Goal: Task Accomplishment & Management: Complete application form

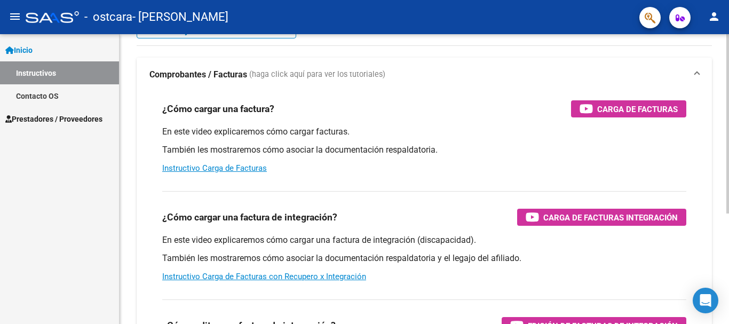
scroll to position [107, 0]
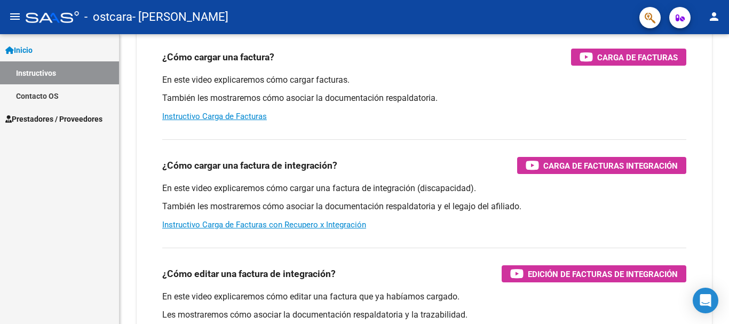
click at [35, 203] on div "Inicio Instructivos Contacto OS Prestadores / Proveedores Facturas - Listado/Ca…" at bounding box center [59, 179] width 119 height 290
click at [235, 117] on link "Instructivo Carga de Facturas" at bounding box center [214, 116] width 105 height 10
click at [61, 121] on span "Prestadores / Proveedores" at bounding box center [53, 119] width 97 height 12
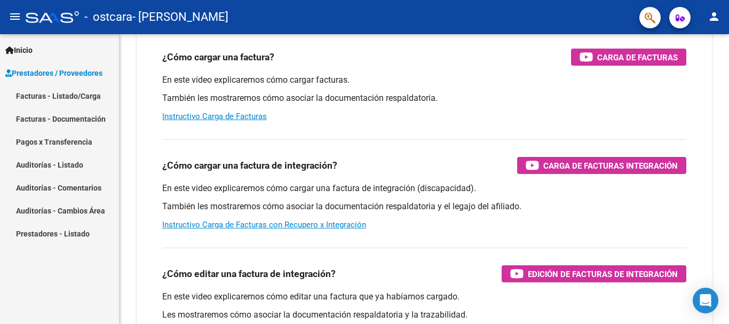
click at [45, 94] on link "Facturas - Listado/Carga" at bounding box center [59, 95] width 119 height 23
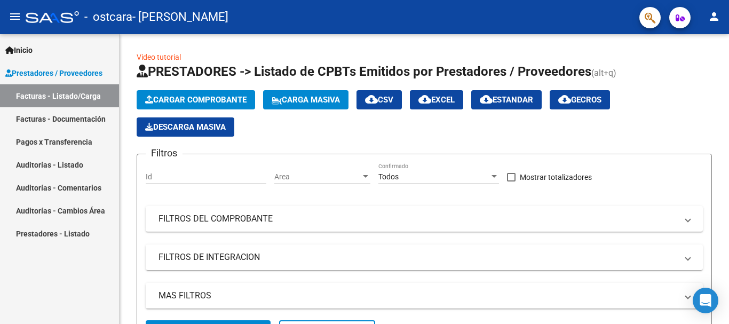
click at [67, 118] on link "Facturas - Documentación" at bounding box center [59, 118] width 119 height 23
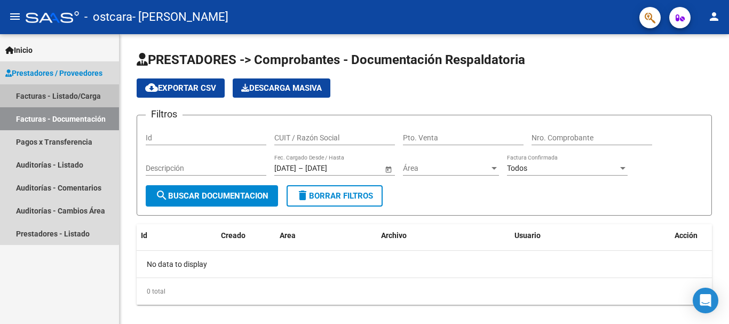
click at [39, 92] on link "Facturas - Listado/Carga" at bounding box center [59, 95] width 119 height 23
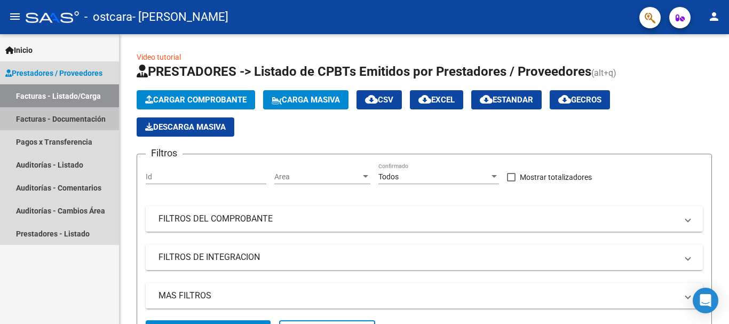
click at [46, 121] on link "Facturas - Documentación" at bounding box center [59, 118] width 119 height 23
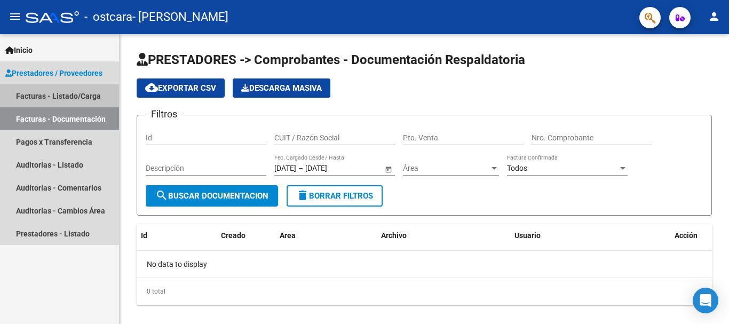
click at [71, 96] on link "Facturas - Listado/Carga" at bounding box center [59, 95] width 119 height 23
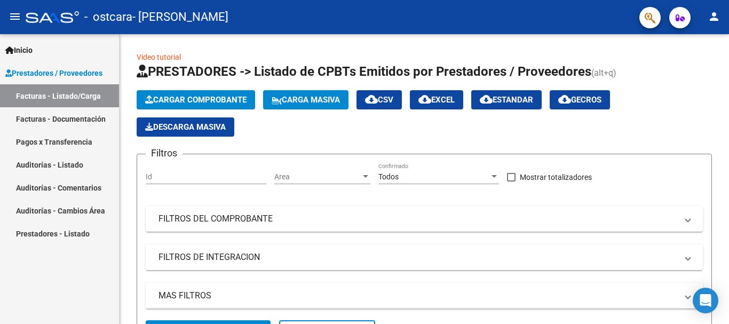
click at [84, 116] on link "Facturas - Documentación" at bounding box center [59, 118] width 119 height 23
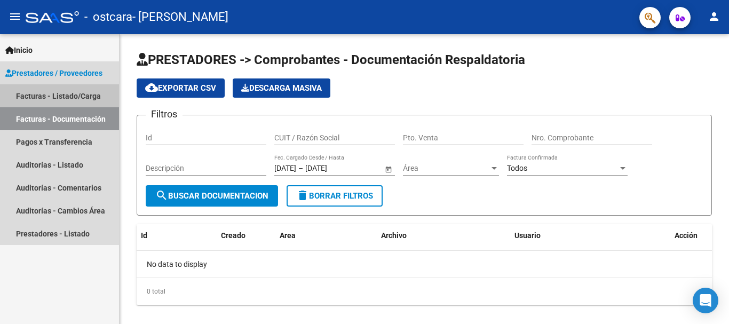
click at [65, 94] on link "Facturas - Listado/Carga" at bounding box center [59, 95] width 119 height 23
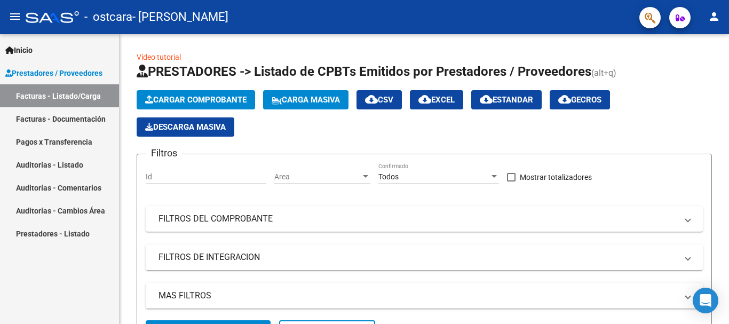
click at [59, 120] on link "Facturas - Documentación" at bounding box center [59, 118] width 119 height 23
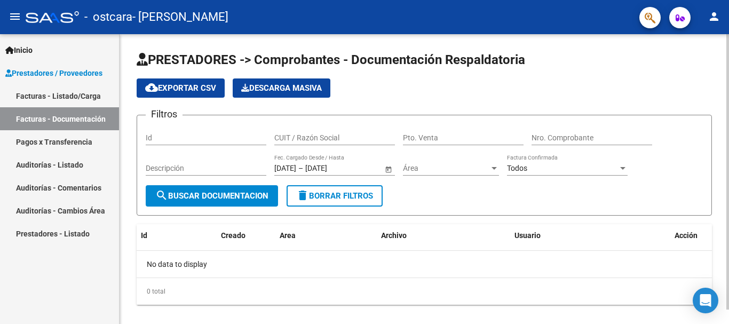
click at [212, 192] on span "search Buscar Documentacion" at bounding box center [211, 196] width 113 height 10
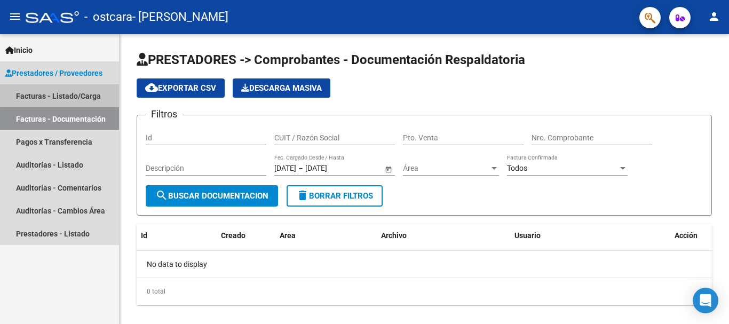
click at [68, 92] on link "Facturas - Listado/Carga" at bounding box center [59, 95] width 119 height 23
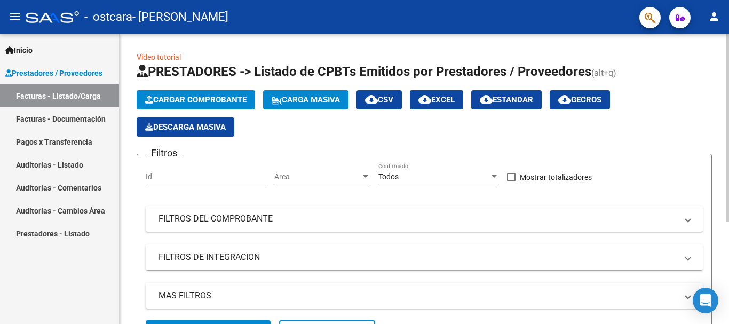
click at [191, 100] on span "Cargar Comprobante" at bounding box center [195, 100] width 101 height 10
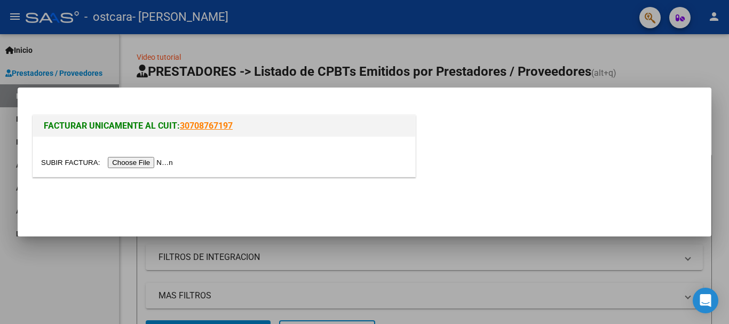
click at [142, 163] on input "file" at bounding box center [108, 162] width 135 height 11
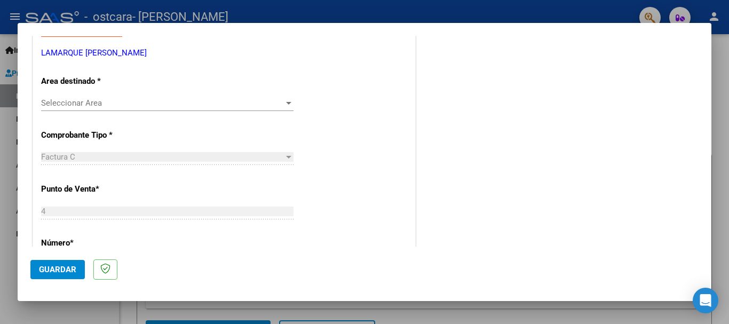
scroll to position [213, 0]
click at [271, 103] on span "Seleccionar Area" at bounding box center [162, 102] width 243 height 10
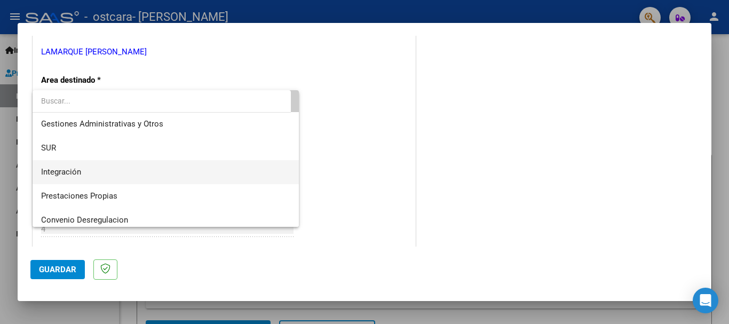
scroll to position [0, 0]
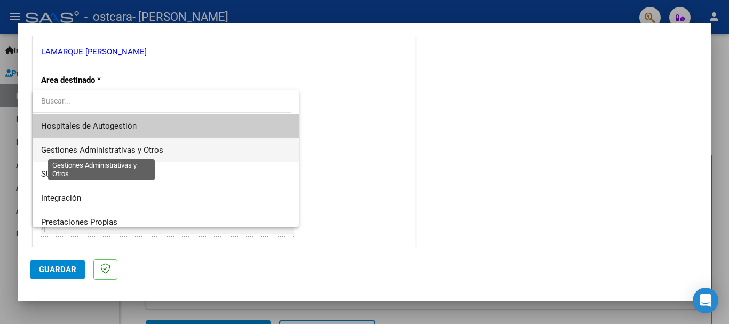
click at [139, 148] on span "Gestiones Administrativas y Otros" at bounding box center [102, 150] width 122 height 10
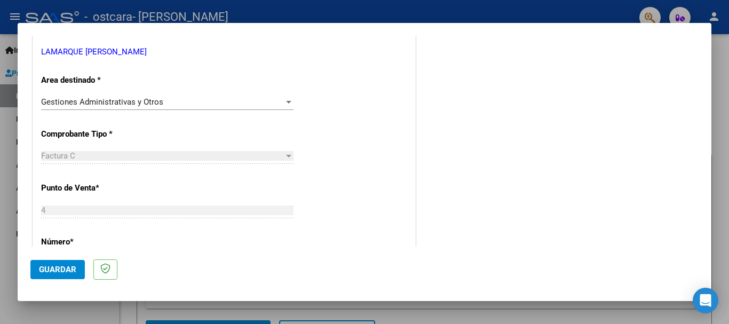
click at [162, 153] on div "Factura C" at bounding box center [162, 156] width 243 height 10
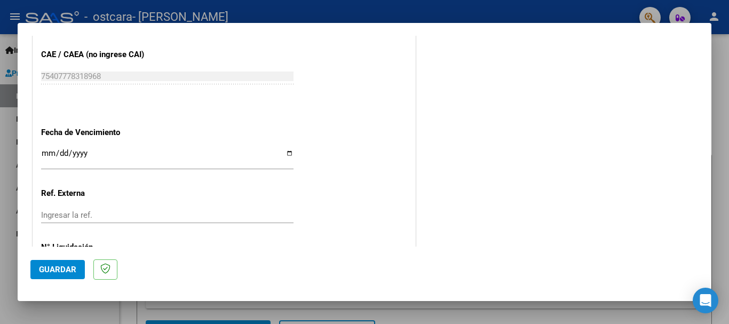
scroll to position [621, 0]
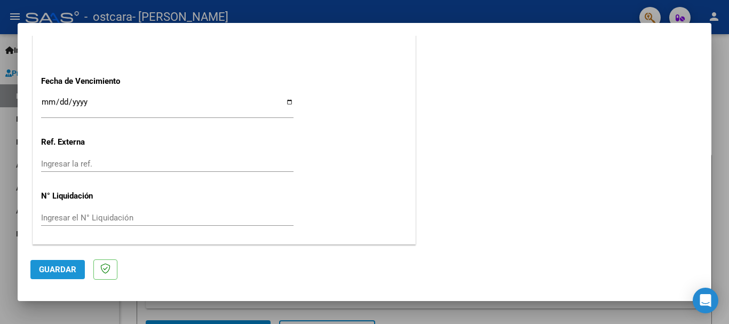
click at [63, 268] on span "Guardar" at bounding box center [57, 270] width 37 height 10
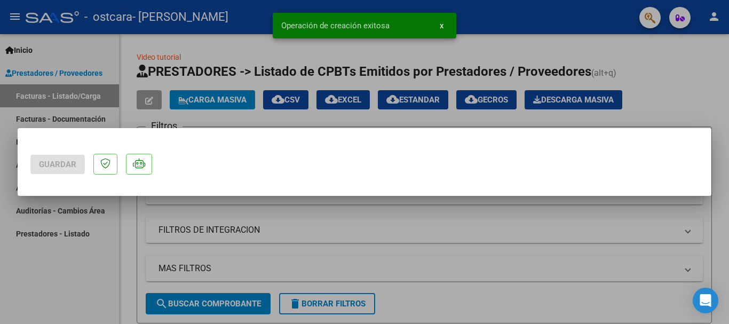
scroll to position [0, 0]
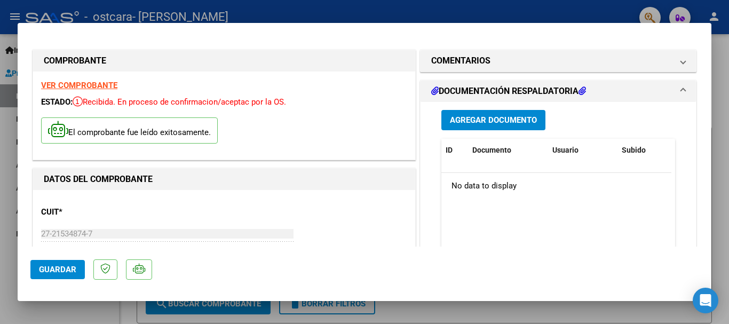
click at [492, 123] on span "Agregar Documento" at bounding box center [493, 121] width 87 height 10
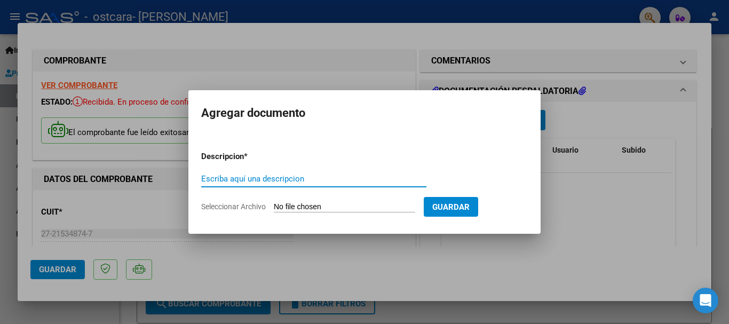
click at [323, 206] on input "Seleccionar Archivo" at bounding box center [344, 207] width 141 height 10
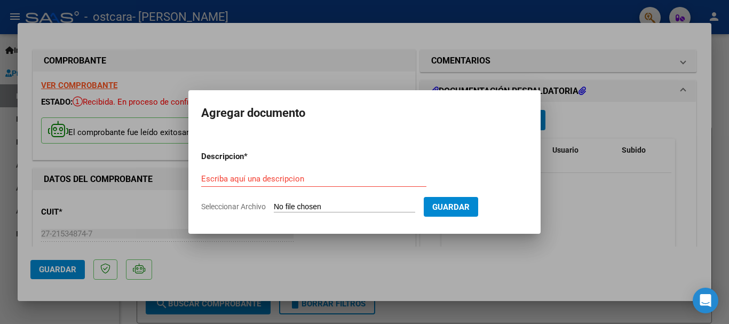
type input "C:\fakepath\Scan2asistencia.pdf"
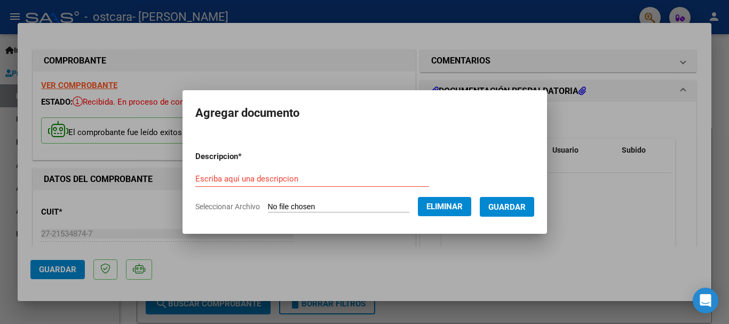
click at [275, 176] on input "Escriba aquí una descripcion" at bounding box center [312, 179] width 234 height 10
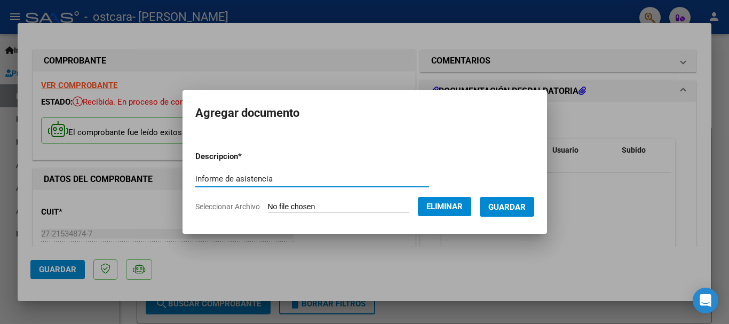
type input "informe de asistencia"
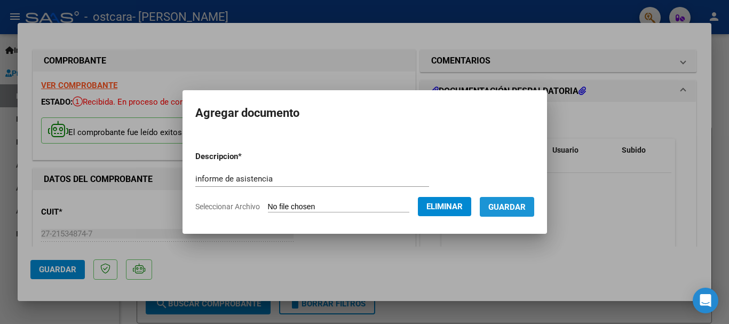
click at [519, 204] on span "Guardar" at bounding box center [506, 207] width 37 height 10
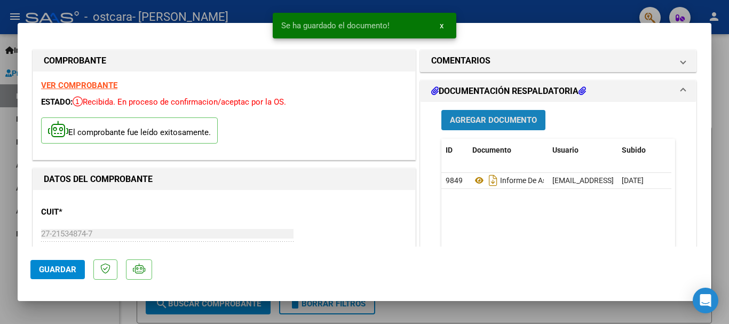
click at [499, 120] on span "Agregar Documento" at bounding box center [493, 121] width 87 height 10
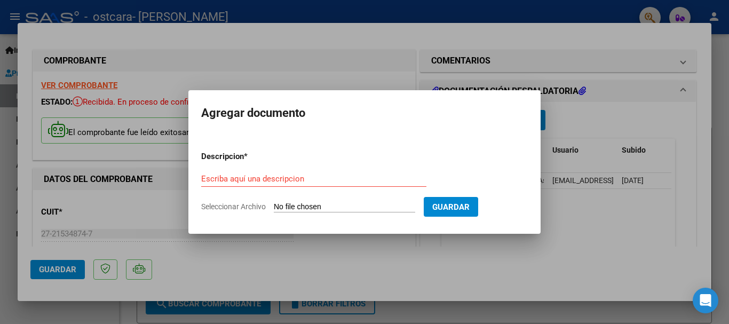
click at [354, 205] on input "Seleccionar Archivo" at bounding box center [344, 207] width 141 height 10
type input "C:\fakepath\Scan2informe.pdf"
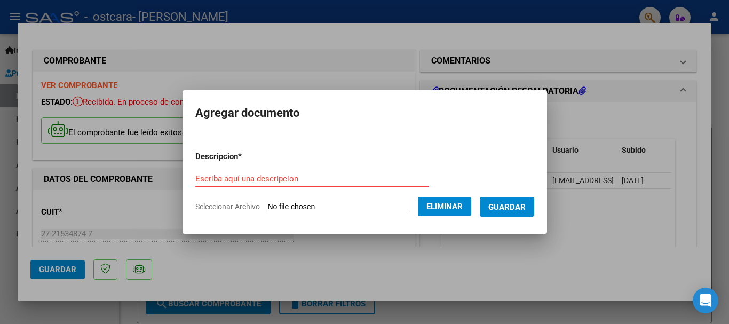
click at [317, 179] on input "Escriba aquí una descripcion" at bounding box center [312, 179] width 234 height 10
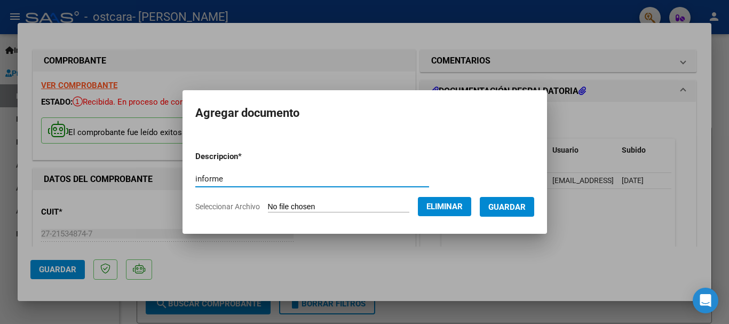
type input "informe"
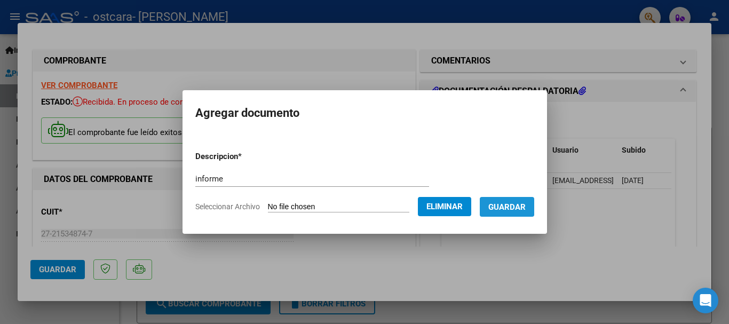
click at [502, 202] on span "Guardar" at bounding box center [506, 207] width 37 height 10
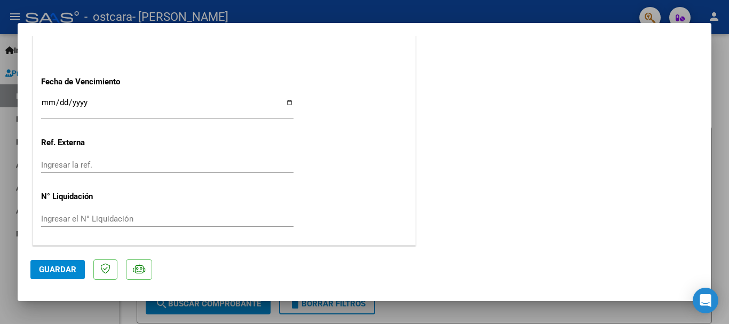
scroll to position [642, 0]
click at [55, 269] on span "Guardar" at bounding box center [57, 270] width 37 height 10
click at [63, 268] on span "Guardar" at bounding box center [57, 270] width 37 height 10
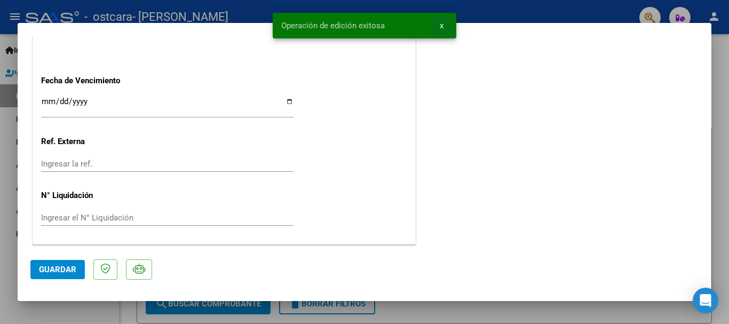
click at [440, 27] on span "x" at bounding box center [441, 26] width 4 height 10
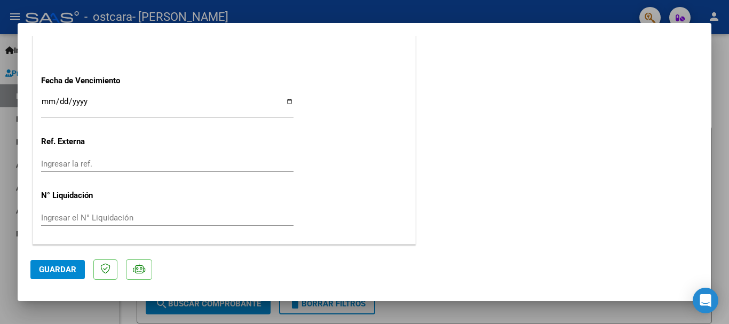
click at [456, 313] on div at bounding box center [364, 162] width 729 height 324
type input "$ 0,00"
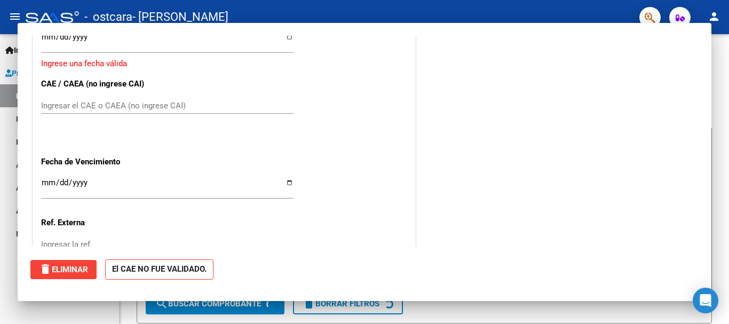
scroll to position [0, 0]
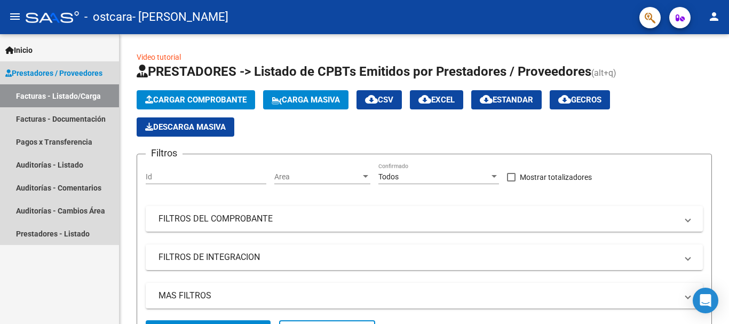
click at [50, 71] on span "Prestadores / Proveedores" at bounding box center [53, 73] width 97 height 12
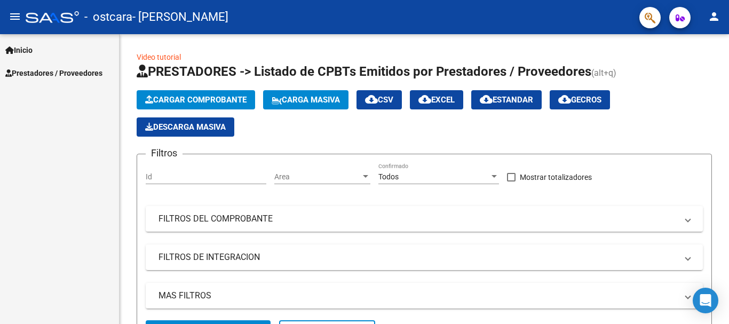
click at [50, 71] on span "Prestadores / Proveedores" at bounding box center [53, 73] width 97 height 12
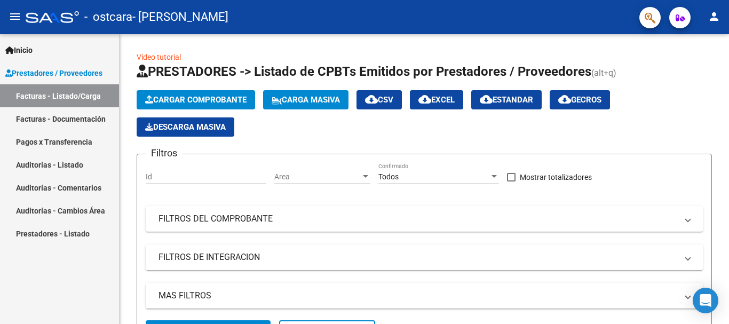
click at [59, 121] on link "Facturas - Documentación" at bounding box center [59, 118] width 119 height 23
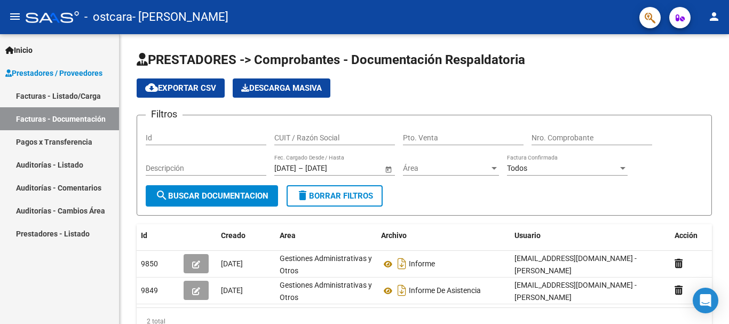
click at [711, 21] on mat-icon "person" at bounding box center [713, 16] width 13 height 13
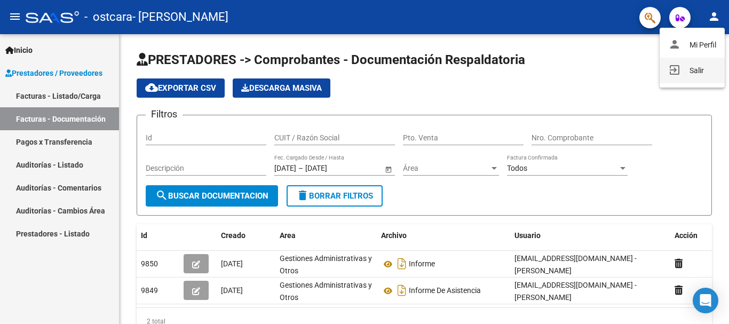
click at [689, 71] on button "exit_to_app Salir" at bounding box center [691, 71] width 65 height 26
